Goal: Information Seeking & Learning: Learn about a topic

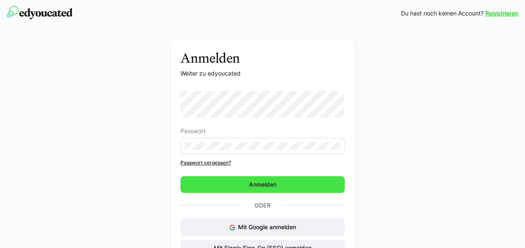
click at [224, 178] on span "Anmelden" at bounding box center [262, 184] width 164 height 17
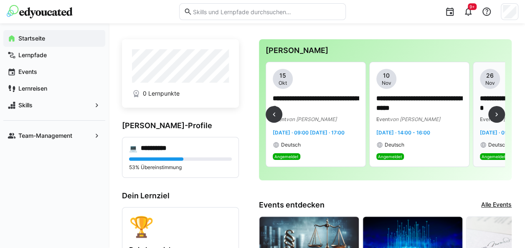
scroll to position [0, 41]
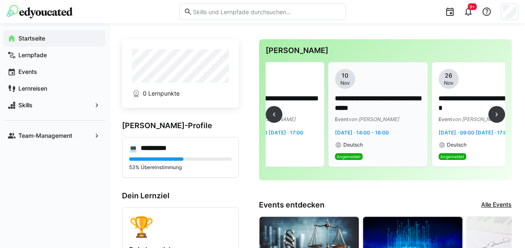
click at [419, 102] on p "**********" at bounding box center [378, 103] width 86 height 19
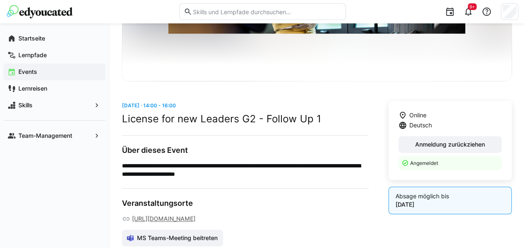
scroll to position [138, 0]
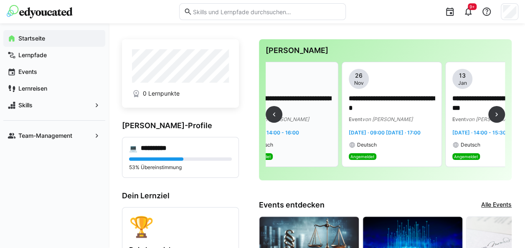
scroll to position [0, 144]
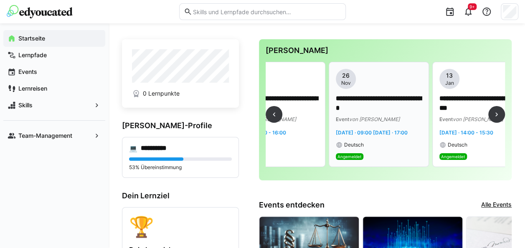
click at [419, 148] on div "Deutsch" at bounding box center [379, 145] width 86 height 7
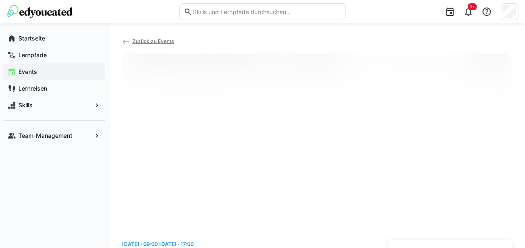
scroll to position [14, 0]
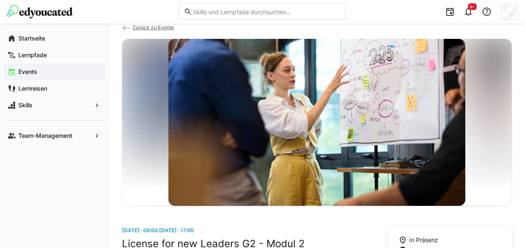
click at [131, 27] on link "Zurück zu Events" at bounding box center [148, 27] width 52 height 6
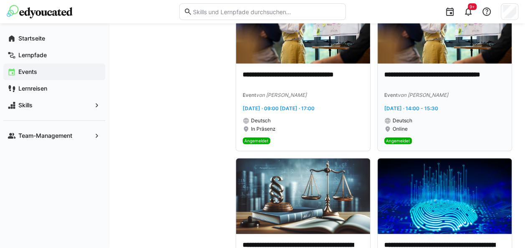
scroll to position [291, 0]
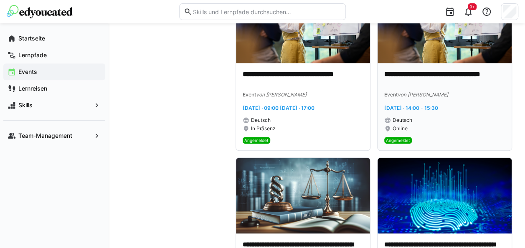
click at [443, 55] on img at bounding box center [444, 25] width 134 height 76
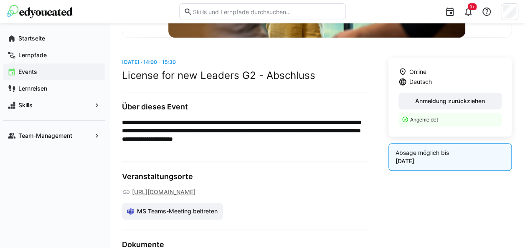
scroll to position [179, 0]
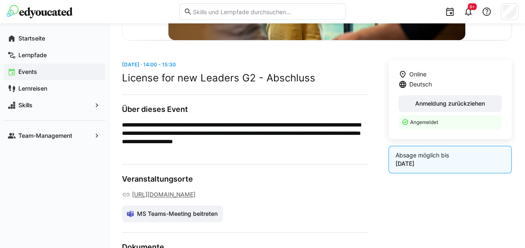
click at [0, 0] on app-navigation-label "Events" at bounding box center [0, 0] width 0 height 0
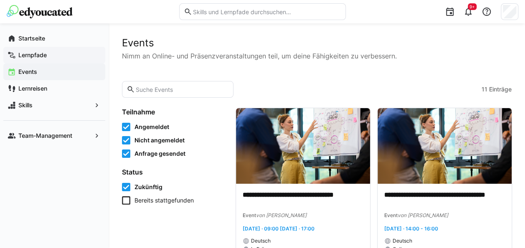
click at [0, 0] on app-navigation-label "Lernpfade" at bounding box center [0, 0] width 0 height 0
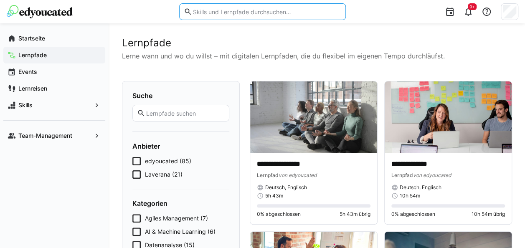
click at [273, 13] on input "text" at bounding box center [266, 12] width 149 height 8
click at [251, 13] on input "text" at bounding box center [266, 12] width 149 height 8
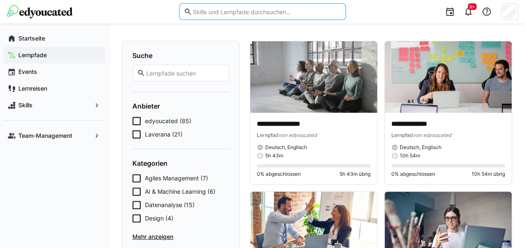
scroll to position [85, 0]
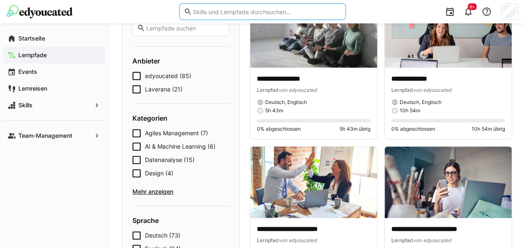
click at [163, 193] on span "Mehr anzeigen" at bounding box center [180, 191] width 97 height 8
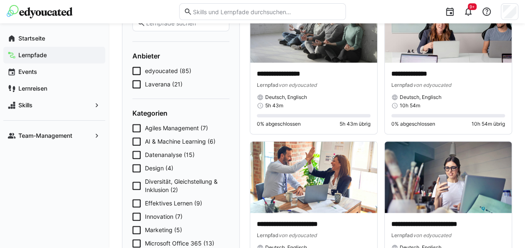
scroll to position [89, 0]
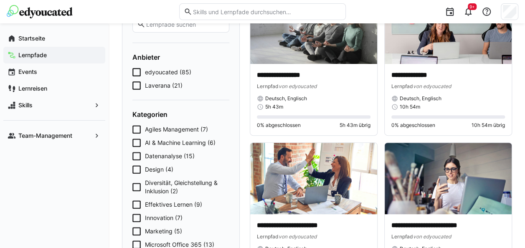
click at [232, 17] on eds-input at bounding box center [262, 11] width 167 height 17
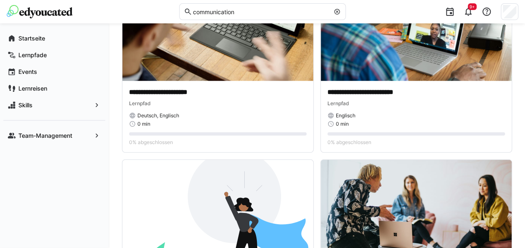
scroll to position [844, 0]
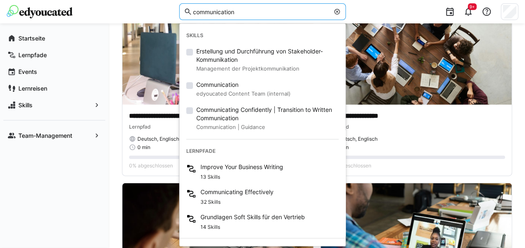
drag, startPoint x: 256, startPoint y: 13, endPoint x: 132, endPoint y: 12, distance: 124.0
click at [132, 12] on div "communication Skills Erstellung und Durchführung von Stakeholder-Kommunikation …" at bounding box center [262, 11] width 511 height 23
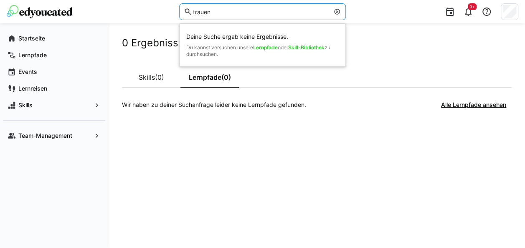
click at [192, 13] on input "trauen" at bounding box center [260, 12] width 137 height 8
drag, startPoint x: 233, startPoint y: 9, endPoint x: 146, endPoint y: 9, distance: 86.8
click at [146, 9] on div "sich trauen Deine Suche ergab keine Ergebnisse. Du kannst versuchen unsere Lern…" at bounding box center [262, 11] width 511 height 23
drag, startPoint x: 228, startPoint y: 11, endPoint x: 182, endPoint y: 9, distance: 45.9
click at [182, 9] on eds-input "mehr mut" at bounding box center [262, 11] width 167 height 17
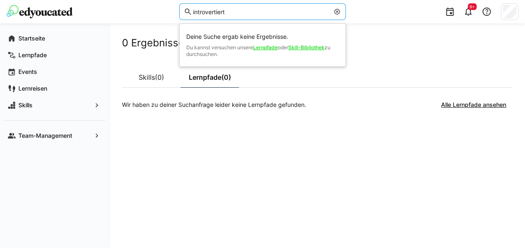
type input "introvertiert"
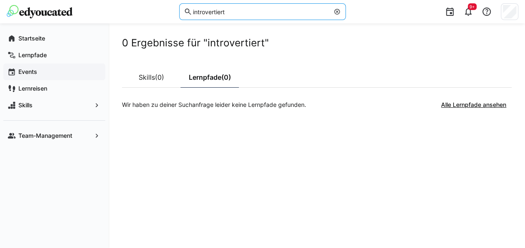
click at [0, 0] on app-navigation-label "Events" at bounding box center [0, 0] width 0 height 0
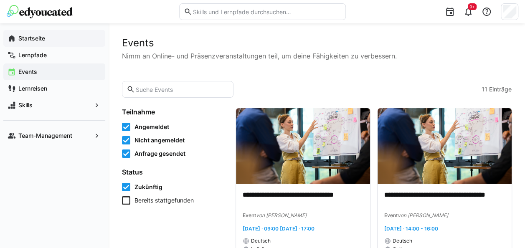
click at [38, 43] on div "Startseite" at bounding box center [54, 38] width 102 height 17
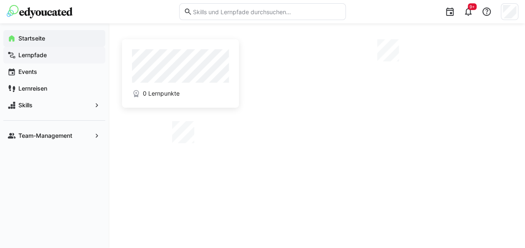
click at [0, 0] on app-navigation-label "Lernpfade" at bounding box center [0, 0] width 0 height 0
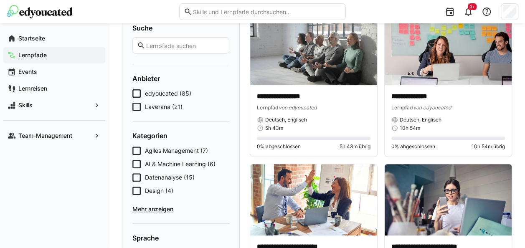
scroll to position [69, 0]
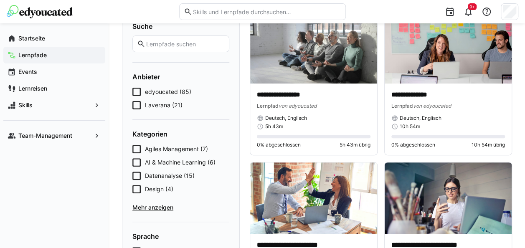
click at [161, 210] on span "Mehr anzeigen" at bounding box center [180, 207] width 97 height 8
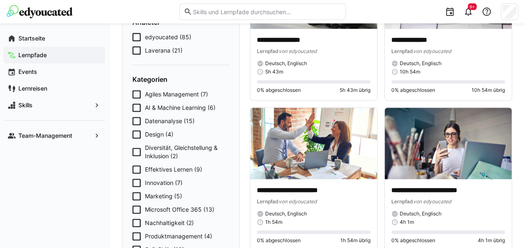
scroll to position [125, 0]
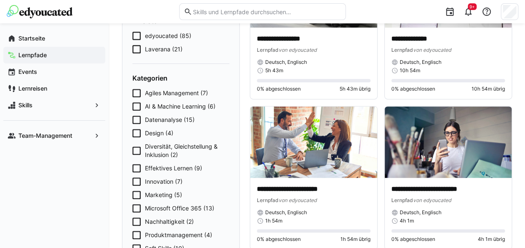
click at [139, 94] on icon at bounding box center [136, 93] width 8 height 8
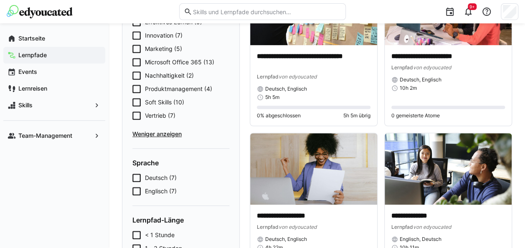
scroll to position [256, 0]
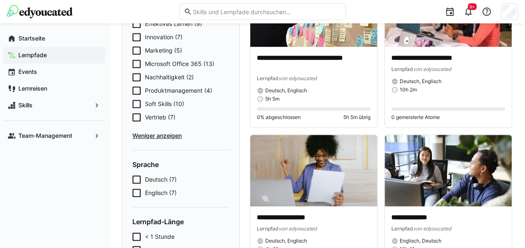
click at [137, 92] on icon at bounding box center [136, 90] width 8 height 8
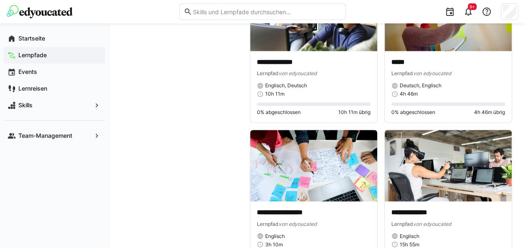
scroll to position [561, 0]
